Goal: Communication & Community: Share content

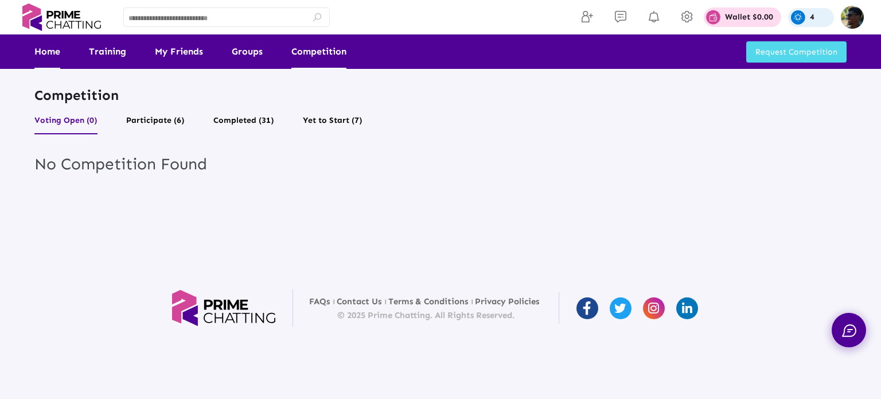
click at [52, 54] on link "Home" at bounding box center [47, 51] width 26 height 34
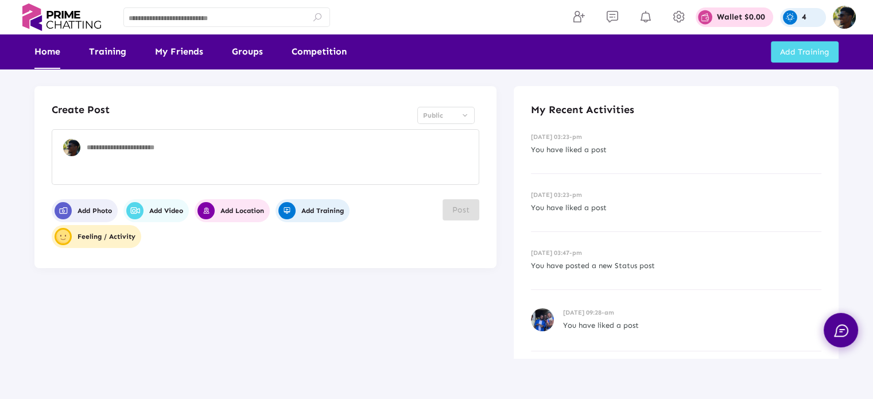
click at [403, 146] on textarea at bounding box center [280, 160] width 387 height 34
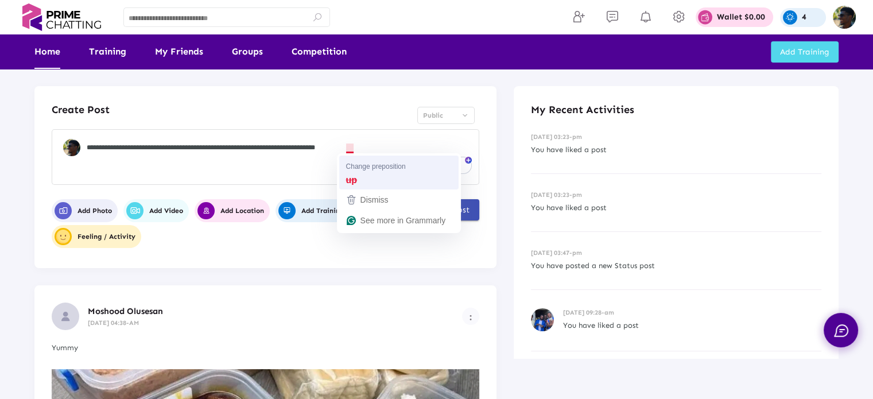
type textarea "**********"
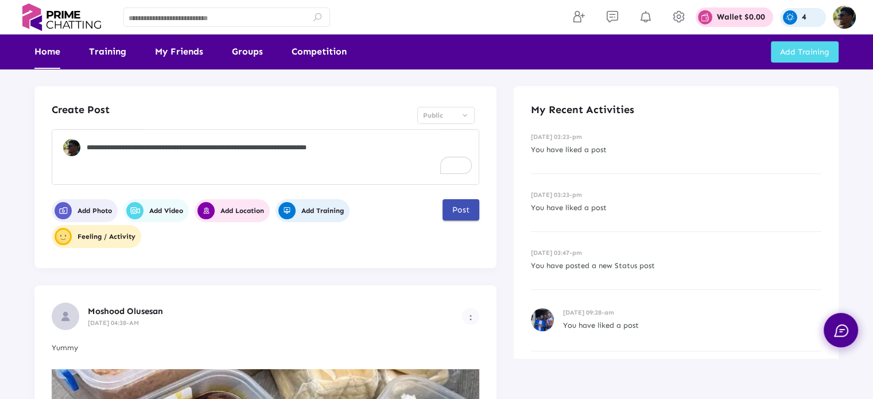
click at [462, 213] on span "Post" at bounding box center [460, 210] width 17 height 10
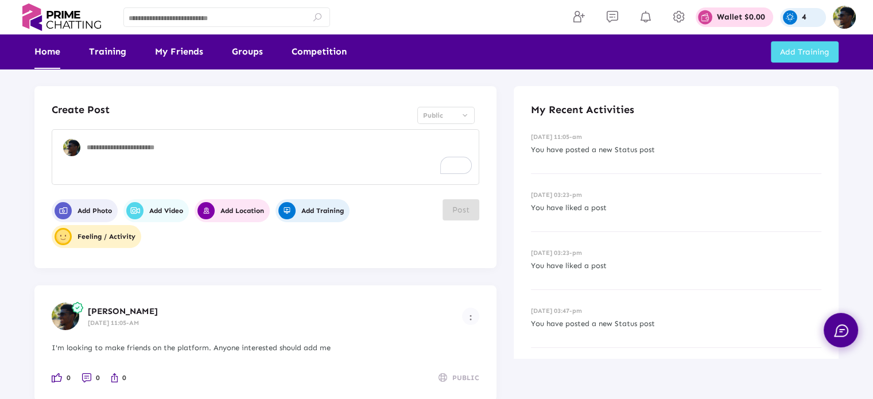
click at [163, 167] on textarea "To enrich screen reader interactions, please activate Accessibility in Grammarl…" at bounding box center [280, 160] width 387 height 34
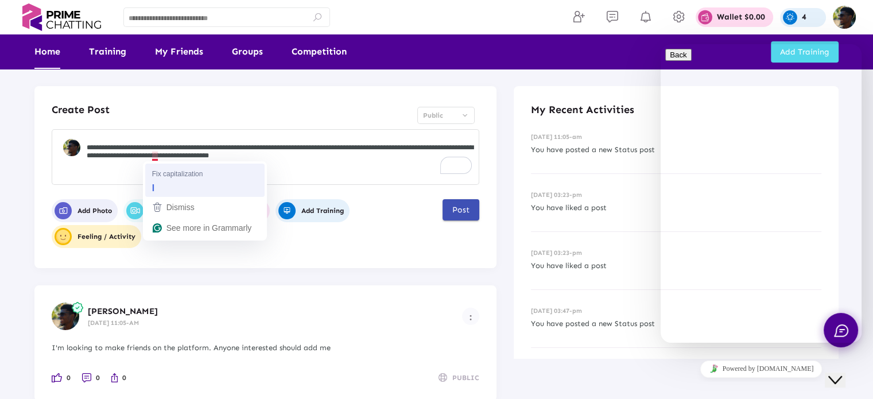
type textarea "**********"
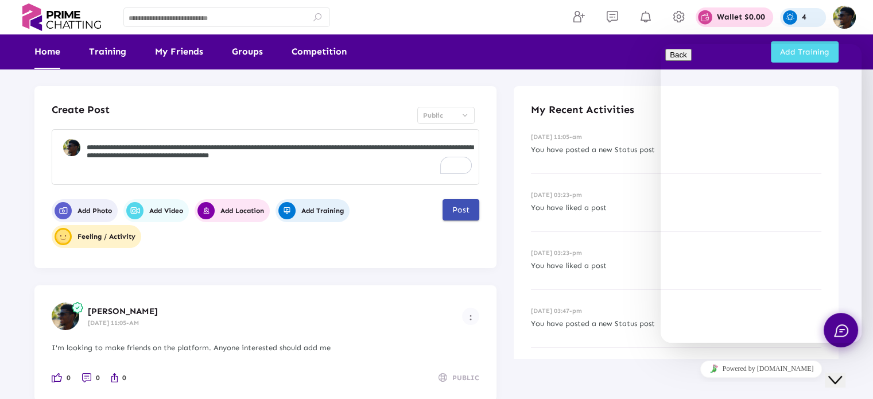
click at [449, 213] on button "Post" at bounding box center [460, 209] width 37 height 21
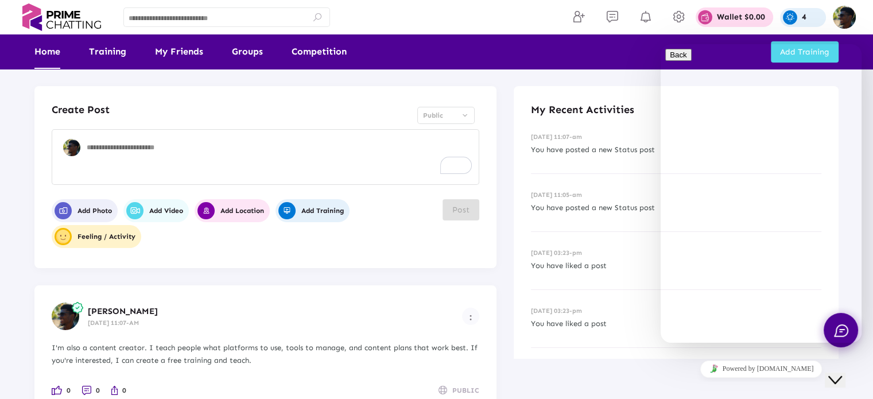
click at [238, 135] on div at bounding box center [265, 155] width 417 height 56
paste textarea "**********"
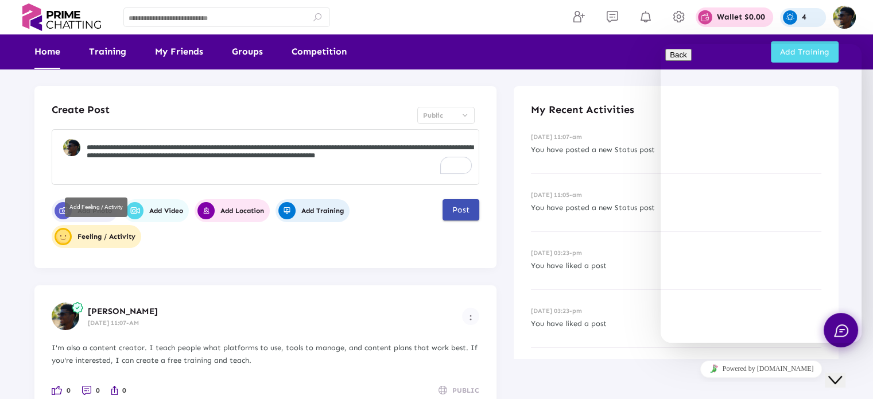
type textarea "**********"
click at [81, 230] on span "Feeling / Activity" at bounding box center [95, 236] width 81 height 17
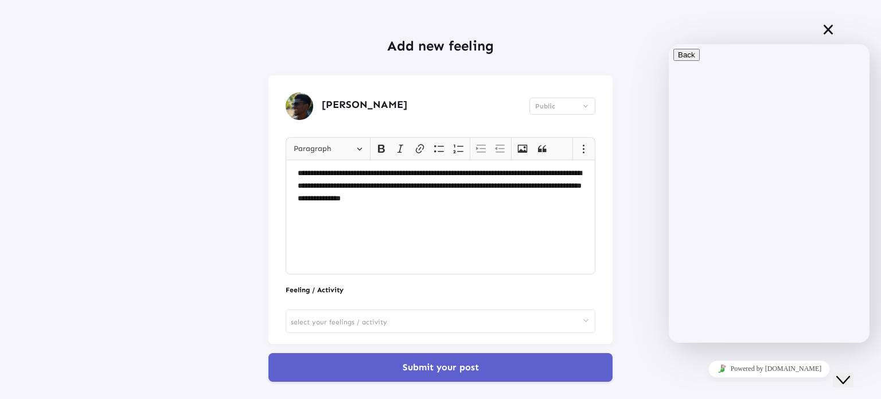
click at [436, 327] on div "select your feelings / activity" at bounding box center [441, 320] width 300 height 25
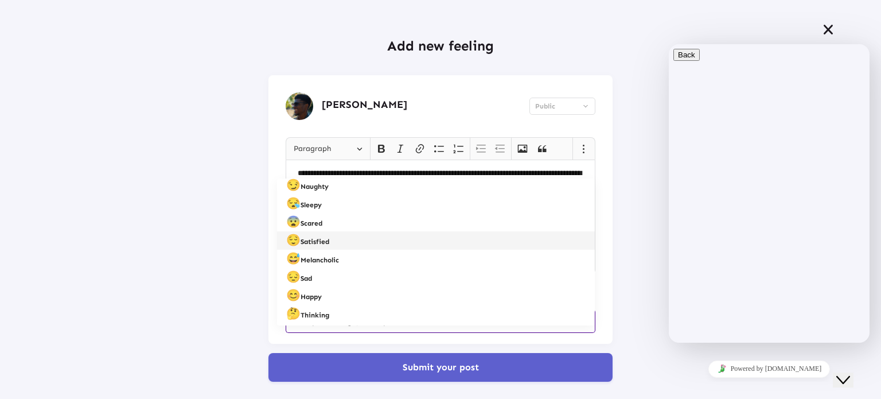
scroll to position [37, 0]
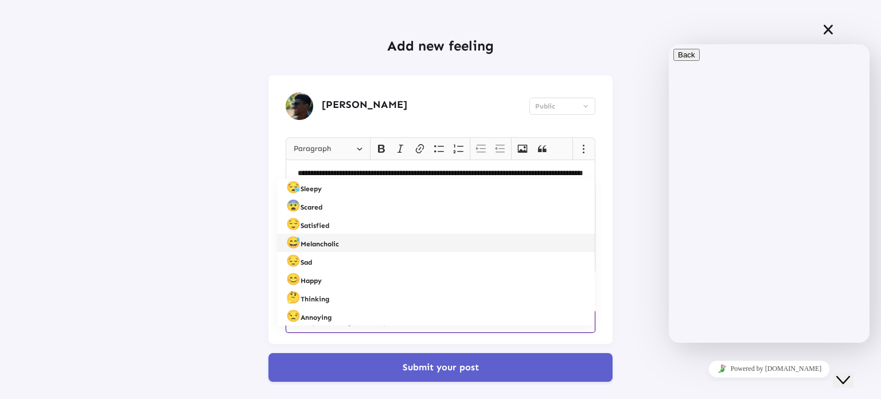
click at [358, 240] on span "😅 Melancholic" at bounding box center [436, 243] width 300 height 20
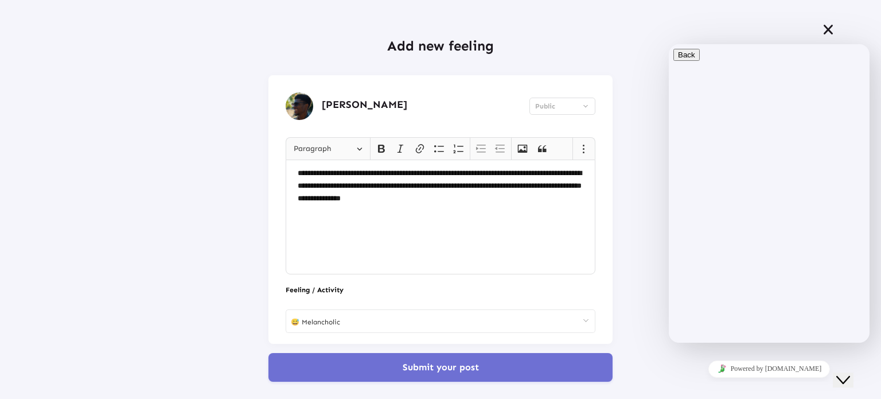
click at [445, 367] on span "Submit your post" at bounding box center [441, 367] width 76 height 11
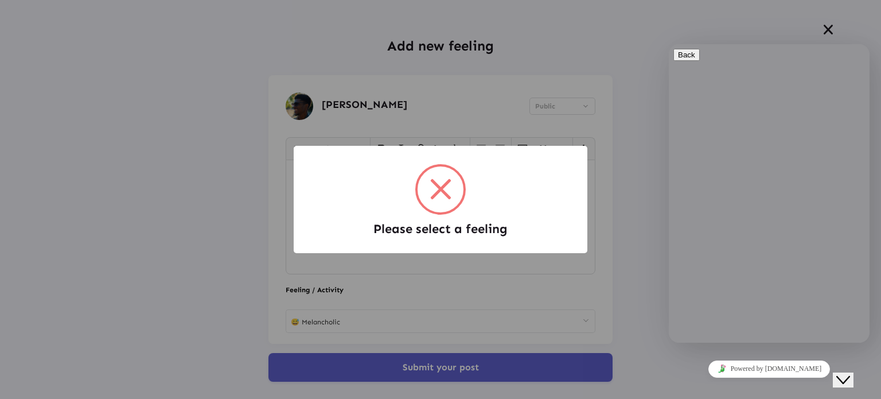
click at [424, 284] on div "Please select a feeling × OK Cancel" at bounding box center [440, 199] width 881 height 399
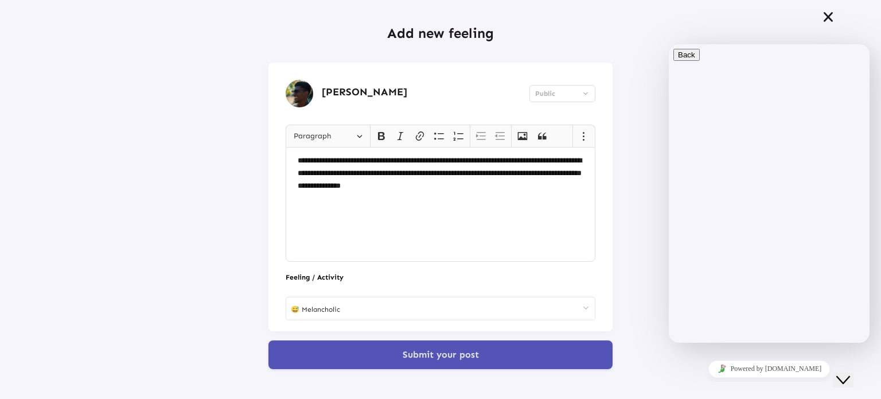
scroll to position [16, 0]
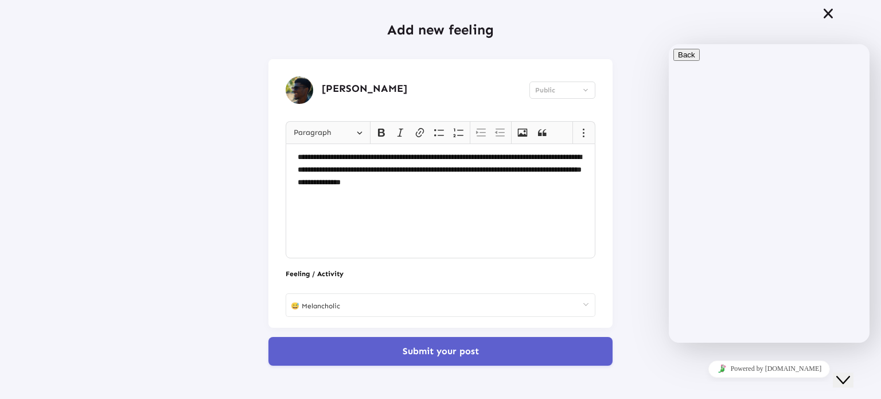
click at [411, 296] on div "😅 Melancholic" at bounding box center [441, 304] width 300 height 25
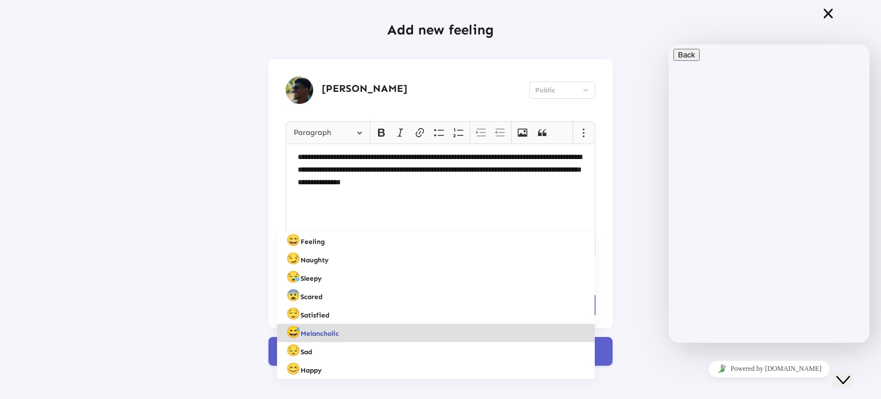
scroll to position [37, 0]
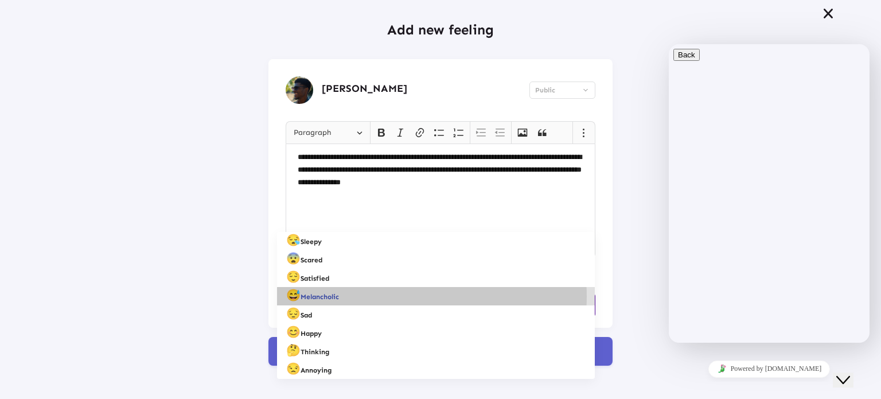
click at [411, 296] on span "😅 Melancholic" at bounding box center [436, 296] width 300 height 20
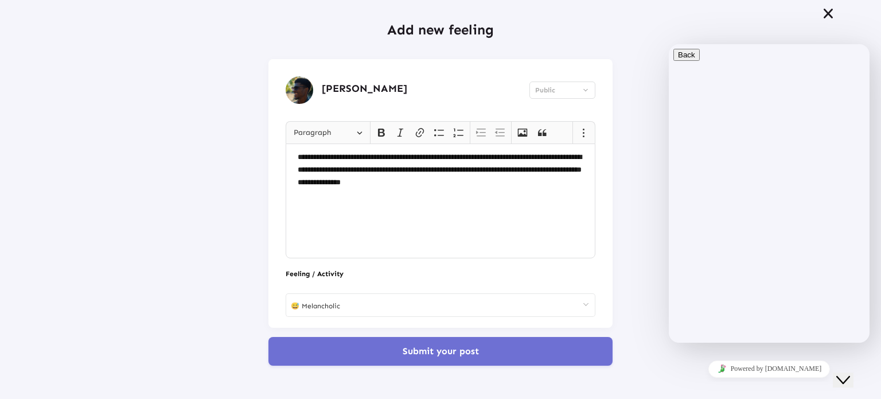
click at [417, 354] on span "Submit your post" at bounding box center [441, 350] width 76 height 11
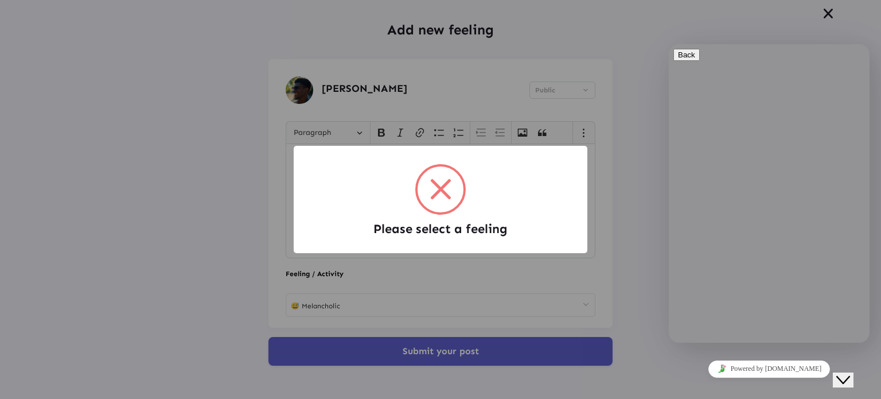
click at [409, 312] on div "Please select a feeling × OK Cancel" at bounding box center [440, 199] width 881 height 399
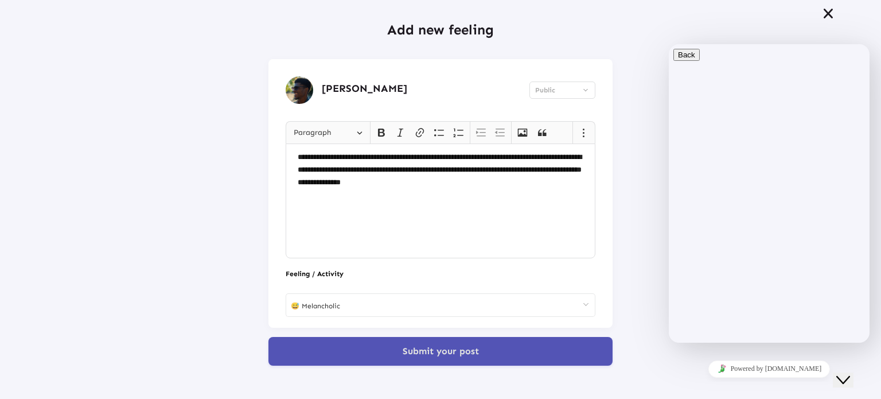
click at [374, 298] on div "😅 Melancholic" at bounding box center [441, 304] width 300 height 25
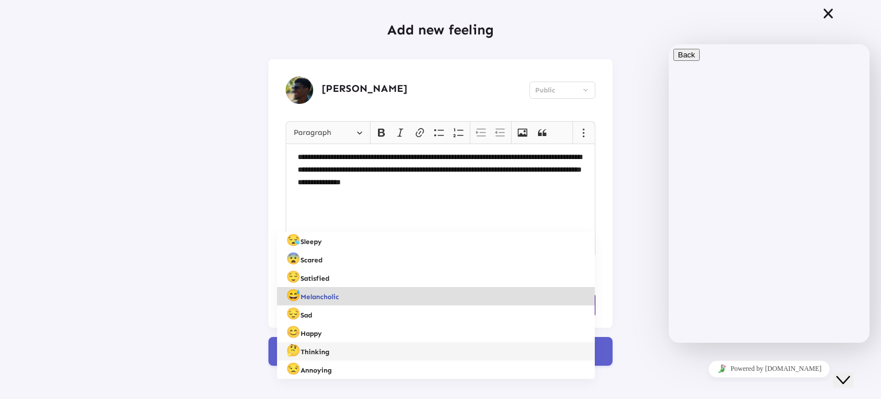
click at [348, 345] on span "🤔 Thinking" at bounding box center [436, 351] width 300 height 20
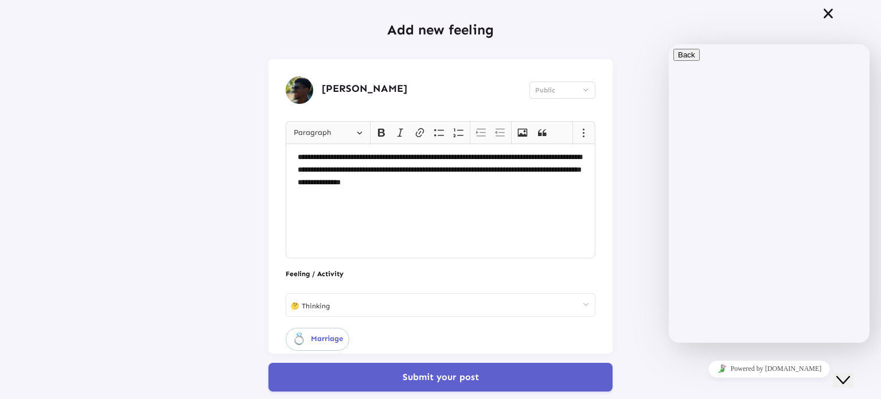
click at [348, 345] on div "💍 Marriage" at bounding box center [441, 341] width 310 height 26
click at [333, 339] on div "💍 Marriage" at bounding box center [317, 339] width 51 height 14
click at [342, 337] on label "💍 Marriage" at bounding box center [318, 339] width 64 height 23
click at [300, 348] on label "💍 Marriage" at bounding box center [318, 339] width 64 height 23
click at [314, 344] on div "💍 Marriage" at bounding box center [317, 339] width 51 height 14
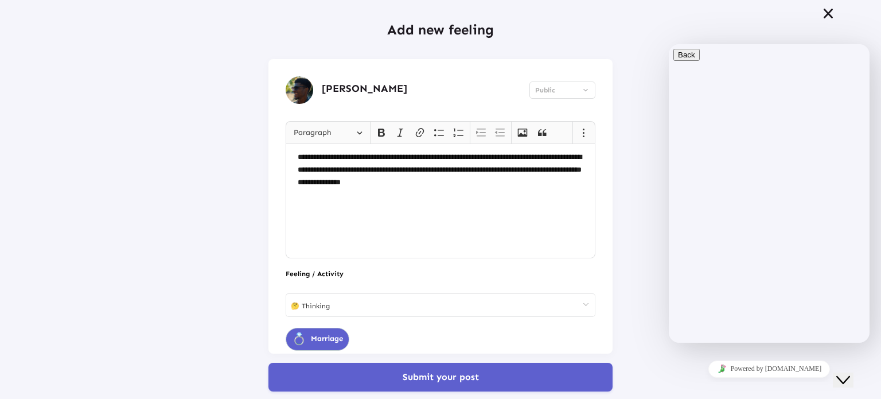
click at [314, 344] on div "💍 Marriage" at bounding box center [317, 339] width 51 height 14
click at [362, 294] on div "🤔 Thinking" at bounding box center [441, 304] width 300 height 25
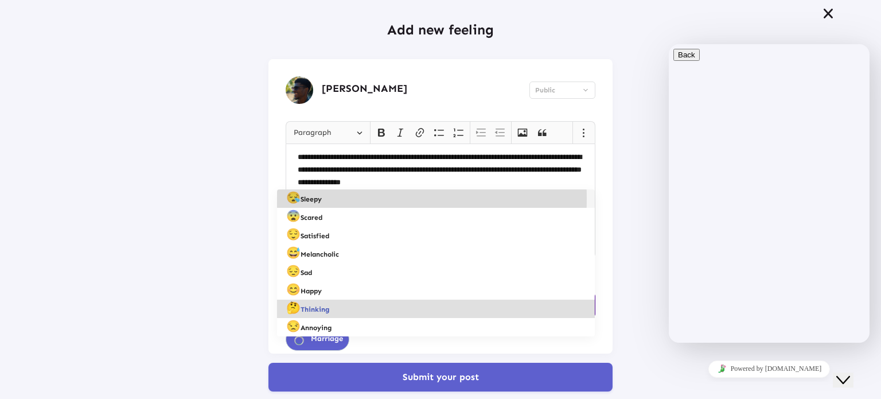
click at [315, 198] on span "Sleepy" at bounding box center [311, 199] width 21 height 8
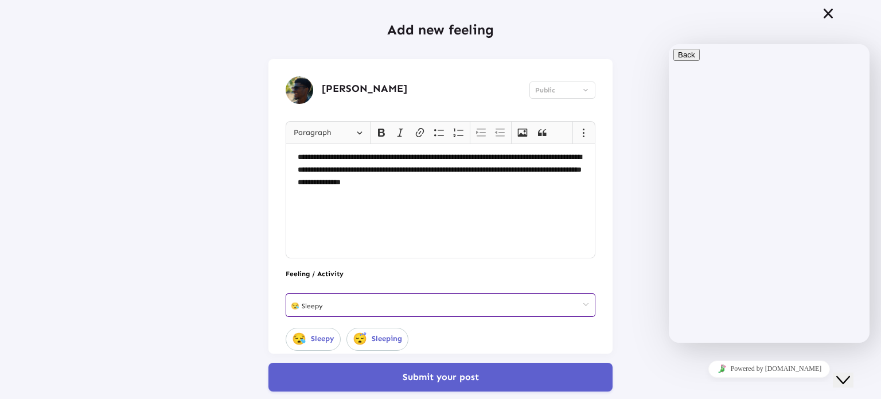
click at [415, 313] on div "😪 Sleepy" at bounding box center [441, 304] width 300 height 25
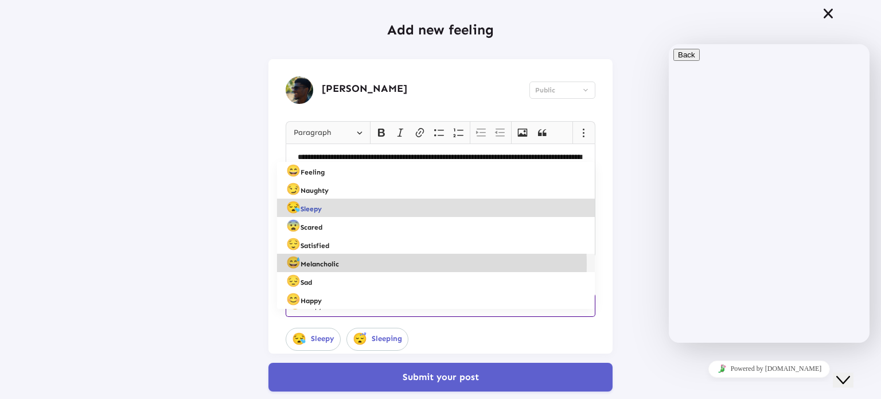
click at [345, 265] on span "😅 Melancholic" at bounding box center [436, 263] width 300 height 20
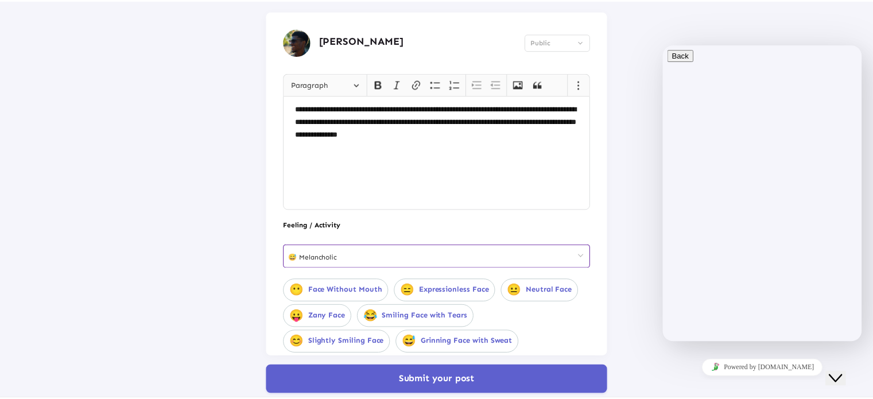
scroll to position [94, 0]
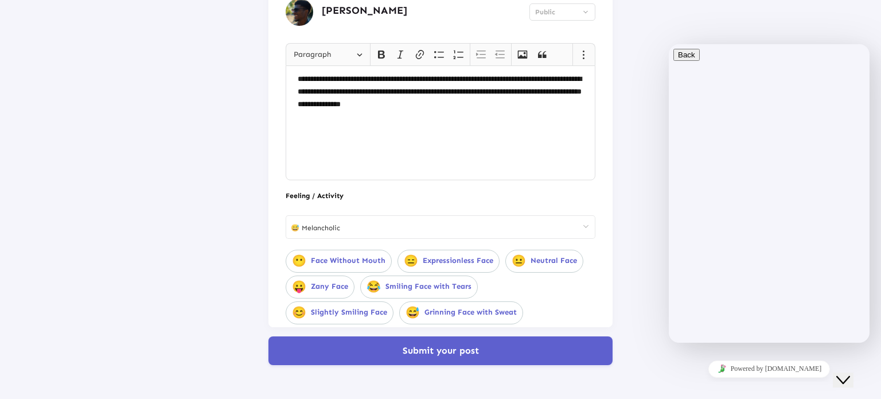
click at [406, 314] on div "😅 Grinning Face with Sweat" at bounding box center [461, 313] width 111 height 14
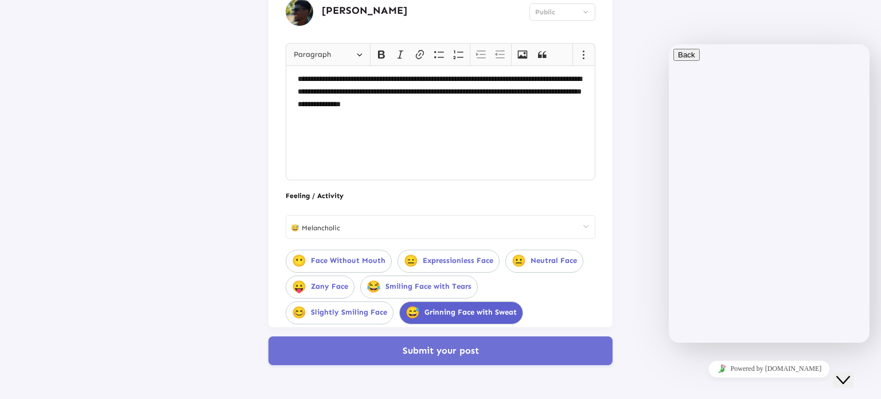
click at [414, 337] on button "Submit your post" at bounding box center [441, 350] width 344 height 29
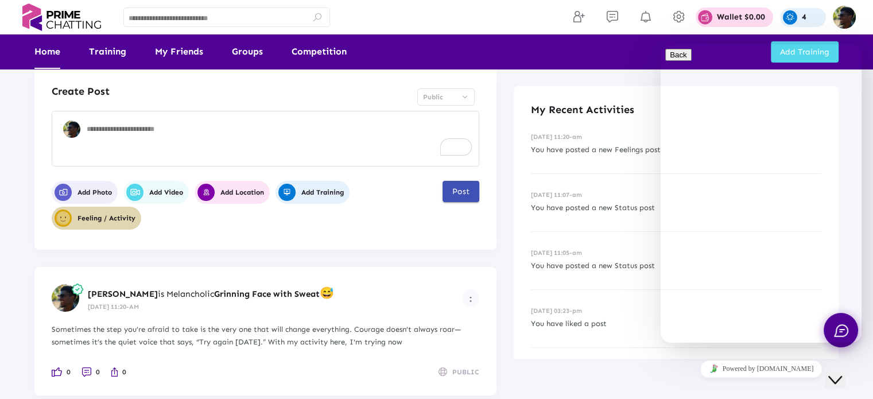
scroll to position [0, 0]
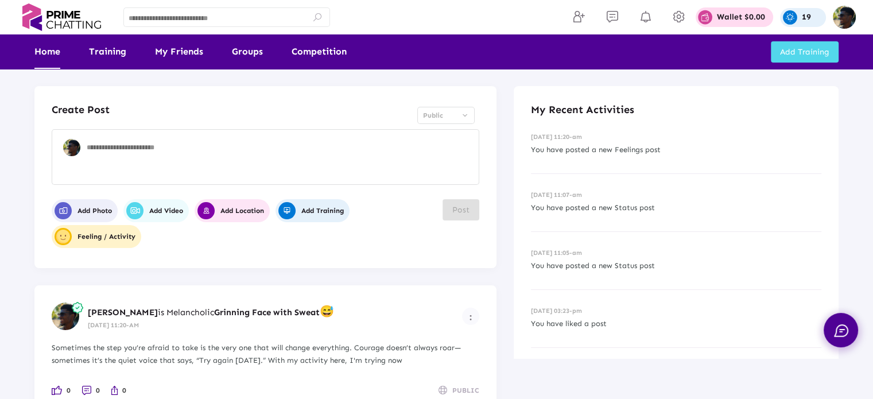
click at [117, 165] on textarea at bounding box center [280, 160] width 387 height 34
click at [106, 210] on span "Add Photo" at bounding box center [83, 210] width 57 height 17
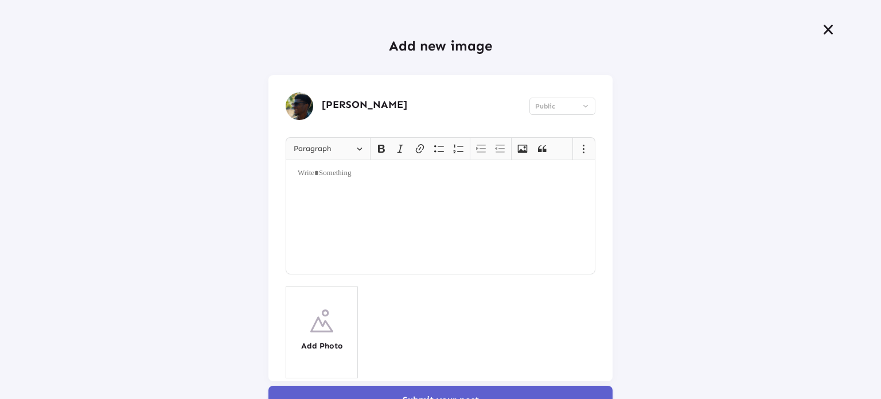
click at [328, 351] on h4 "Add Photo" at bounding box center [322, 346] width 42 height 10
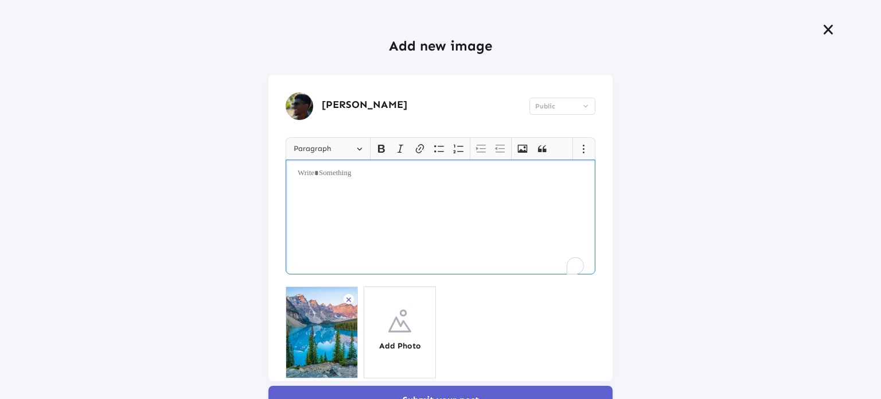
click at [323, 207] on div "Rich Text Editor, main" at bounding box center [441, 217] width 310 height 115
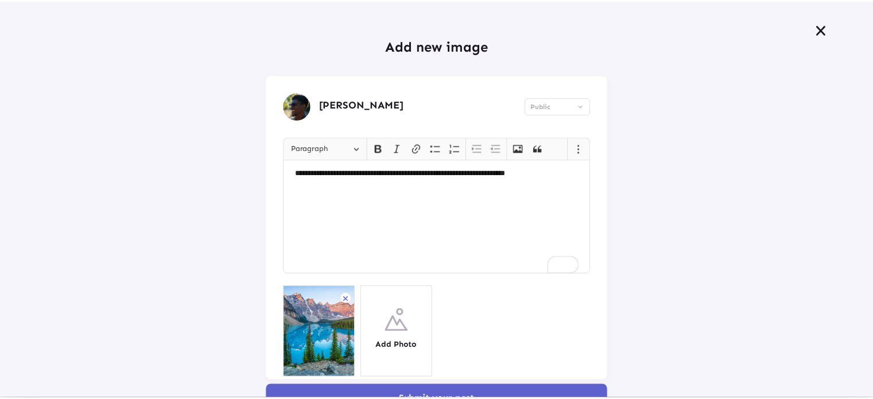
scroll to position [49, 0]
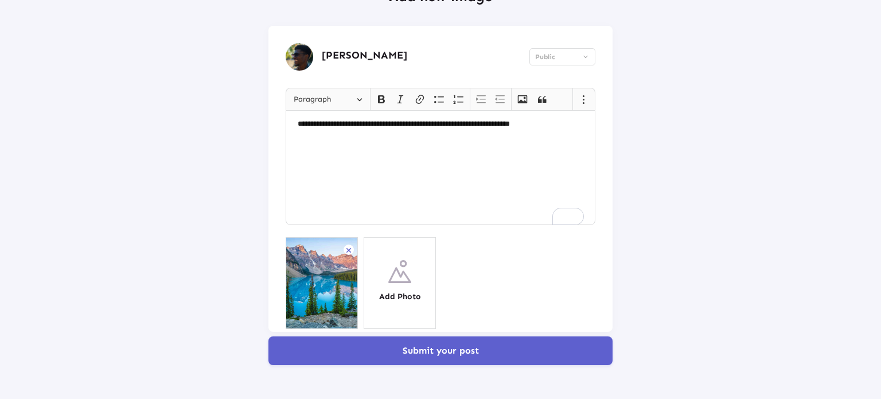
click at [453, 355] on span "Submit your post" at bounding box center [441, 350] width 76 height 11
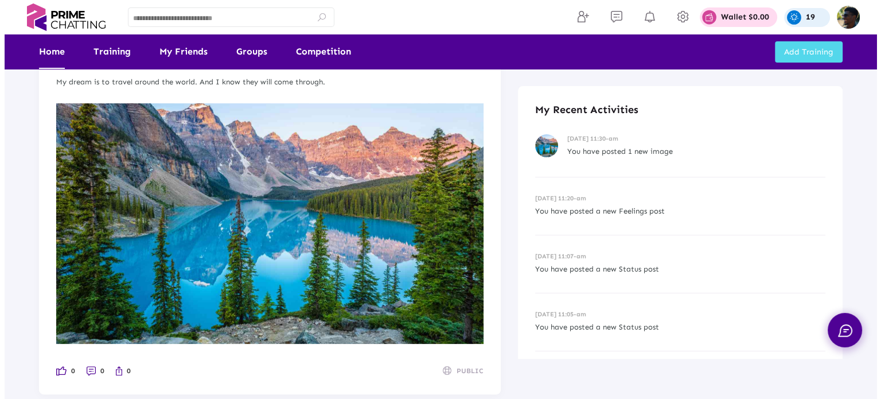
scroll to position [0, 0]
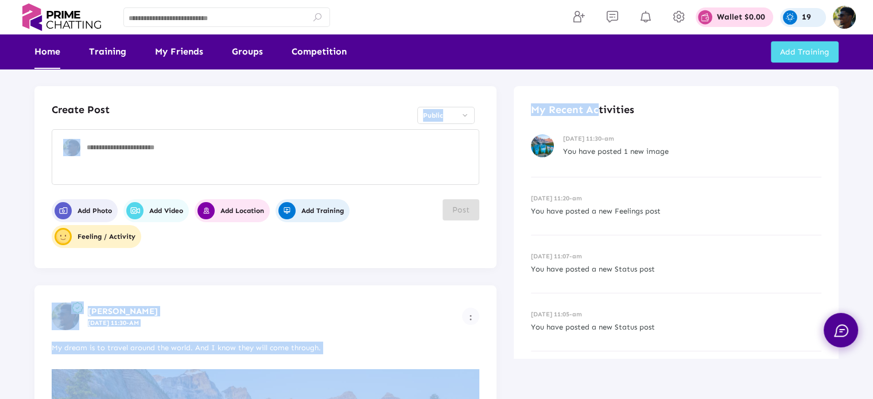
drag, startPoint x: 597, startPoint y: 76, endPoint x: 344, endPoint y: -50, distance: 282.3
click at [344, 0] on html "Wallet $0.00 My Total Earning 0 Wallet Balance $0.00 You can withdraw your bala…" at bounding box center [436, 199] width 873 height 399
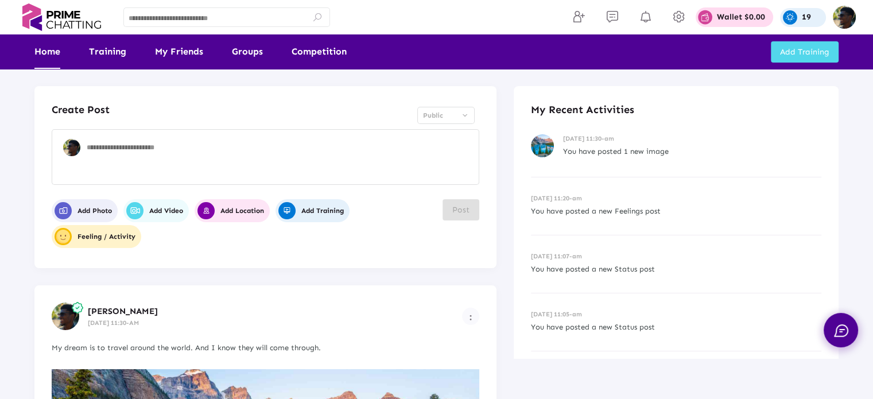
click at [227, 94] on div "Create Post Public Add Photo Add Video Add Location Add Training Feeling / Acti…" at bounding box center [265, 177] width 462 height 182
click at [92, 205] on span "Add Photo" at bounding box center [83, 210] width 57 height 17
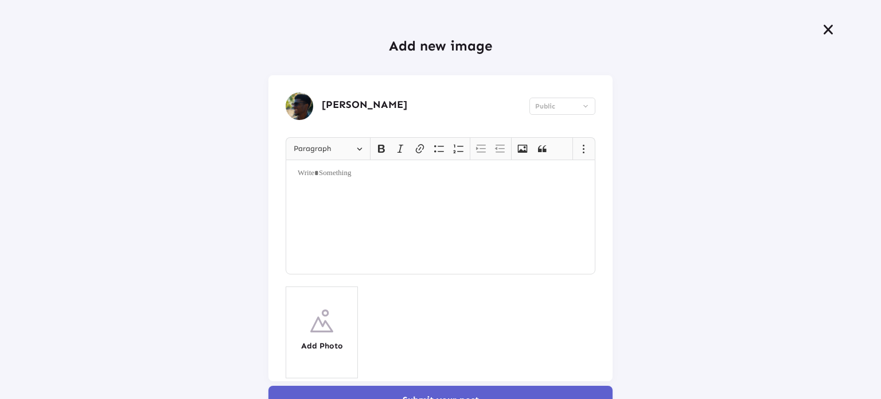
click at [322, 312] on img at bounding box center [321, 320] width 23 height 23
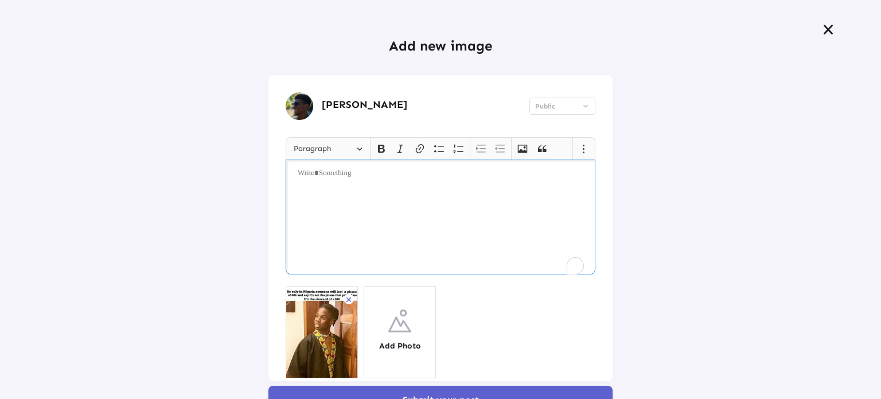
click at [411, 240] on div "Rich Text Editor, main" at bounding box center [441, 217] width 310 height 115
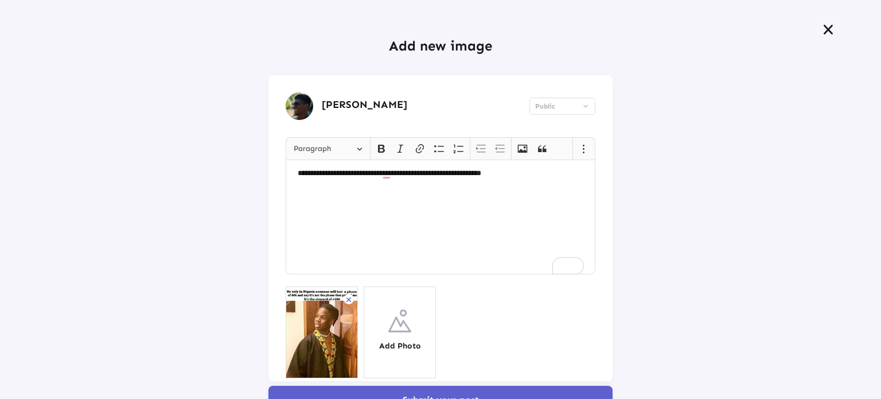
click at [0, 0] on qb-div "**********" at bounding box center [0, 0] width 0 height 0
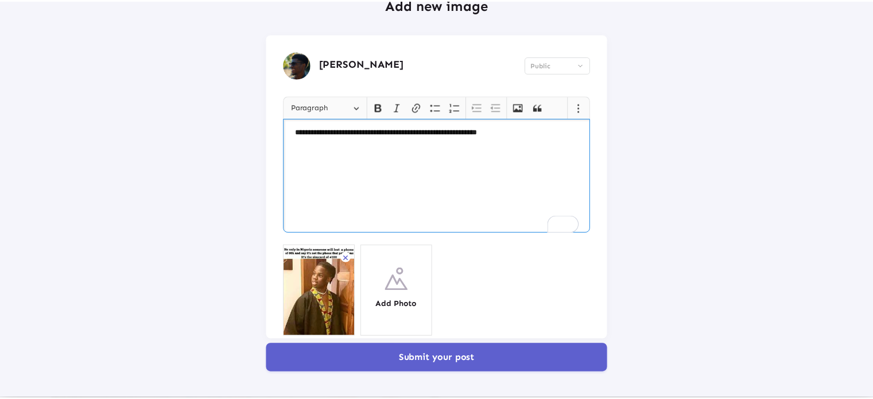
scroll to position [49, 0]
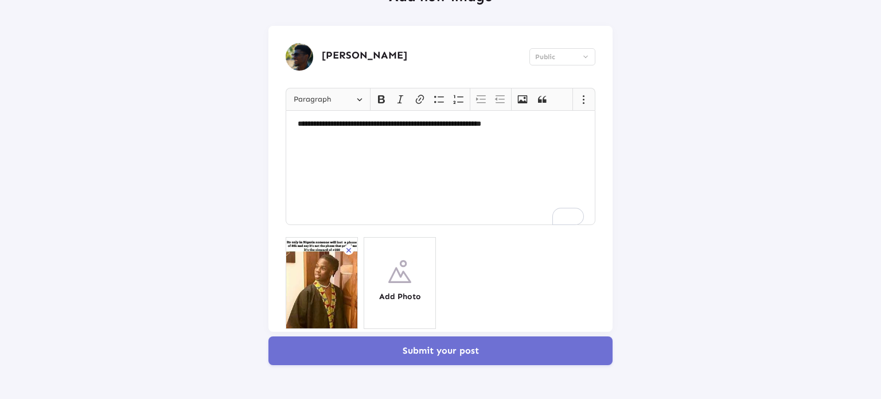
click at [487, 355] on button "Submit your post" at bounding box center [441, 350] width 344 height 29
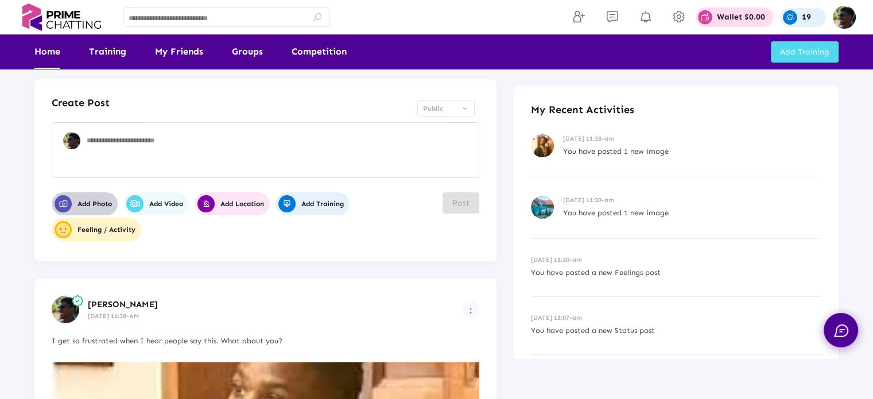
scroll to position [0, 0]
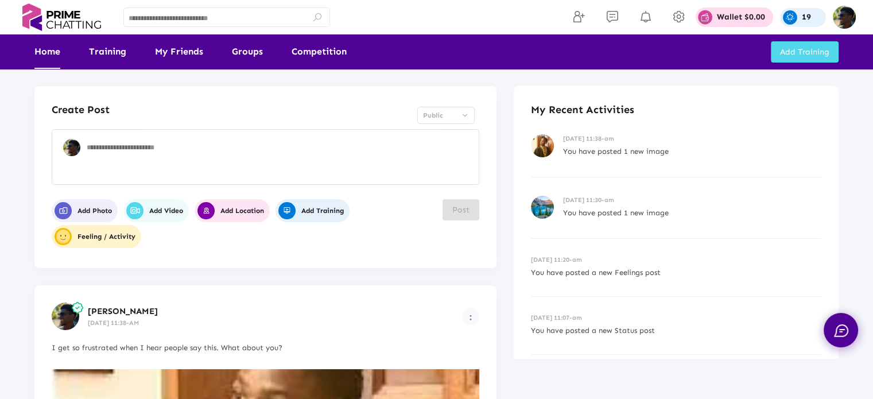
click at [133, 169] on textarea at bounding box center [280, 160] width 387 height 34
type textarea "**********"
click at [449, 202] on button "Post" at bounding box center [460, 209] width 37 height 21
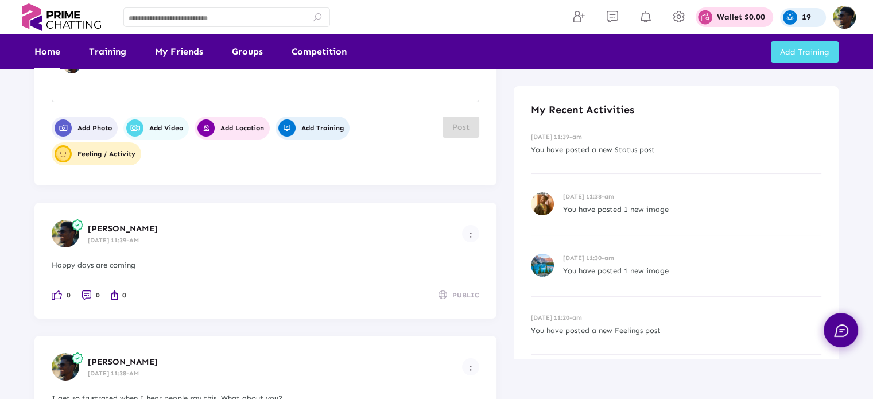
scroll to position [82, 0]
